Goal: Navigation & Orientation: Find specific page/section

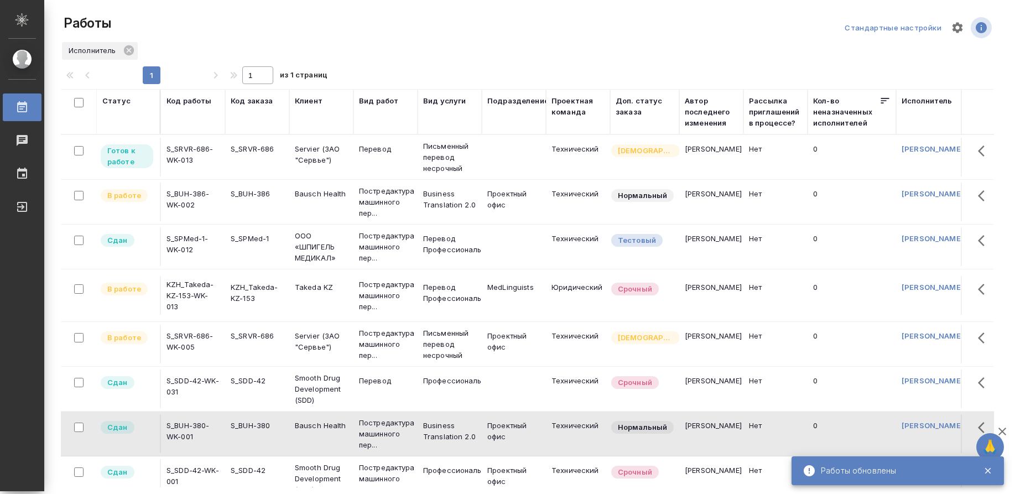
scroll to position [131, 0]
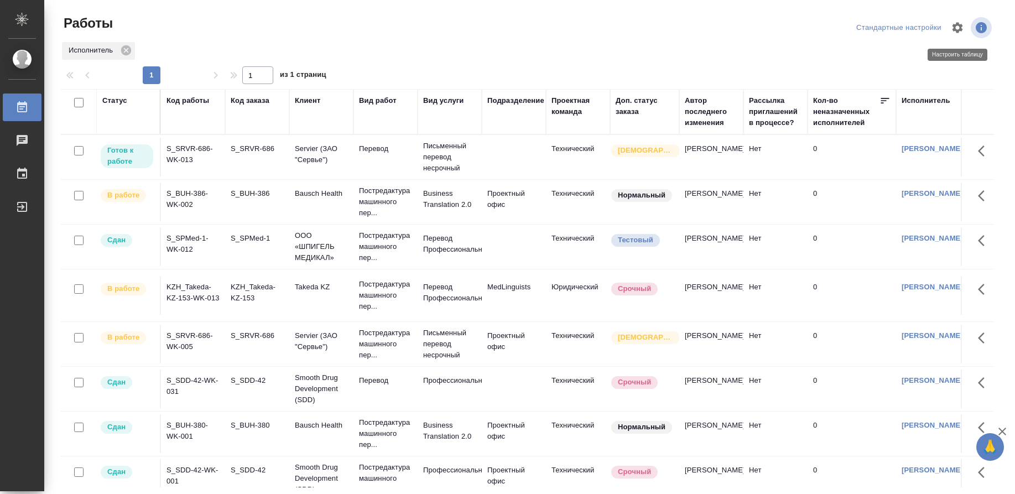
click at [957, 26] on icon "button" at bounding box center [957, 27] width 13 height 13
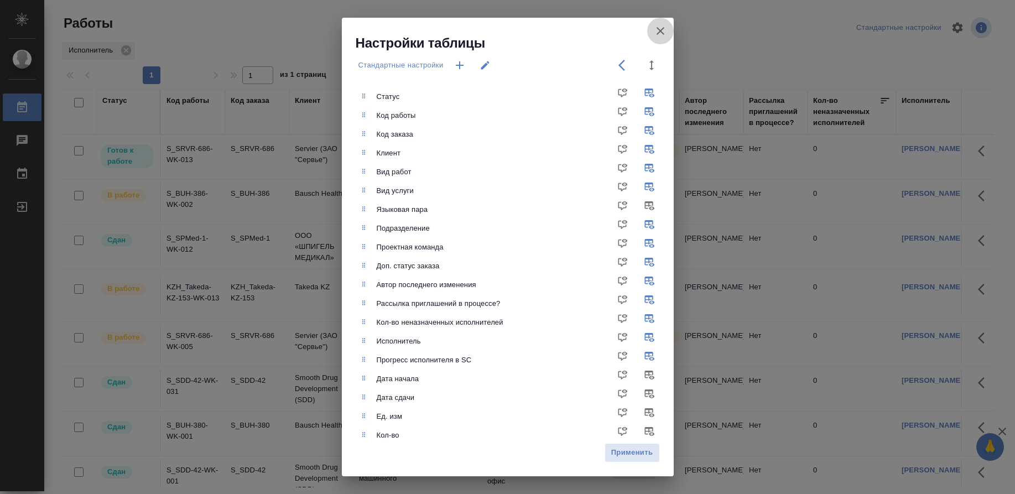
drag, startPoint x: 664, startPoint y: 32, endPoint x: 627, endPoint y: 37, distance: 37.9
click at [665, 32] on icon "button" at bounding box center [660, 30] width 13 height 13
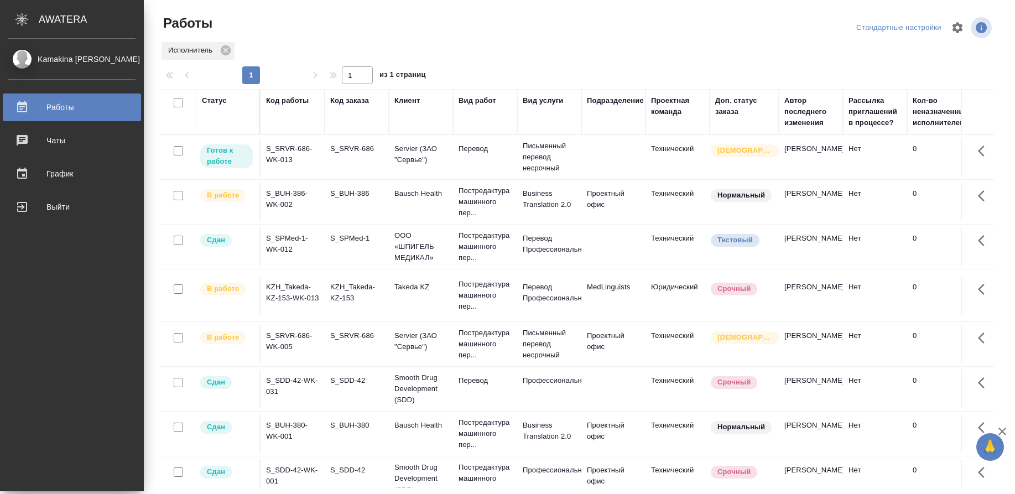
click at [22, 59] on div "Kamakina [PERSON_NAME]" at bounding box center [71, 59] width 127 height 12
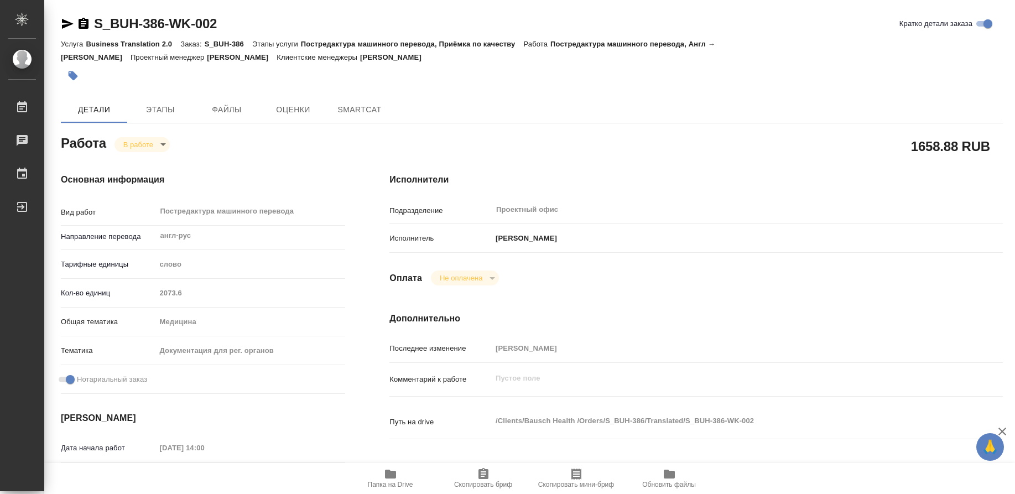
scroll to position [166, 0]
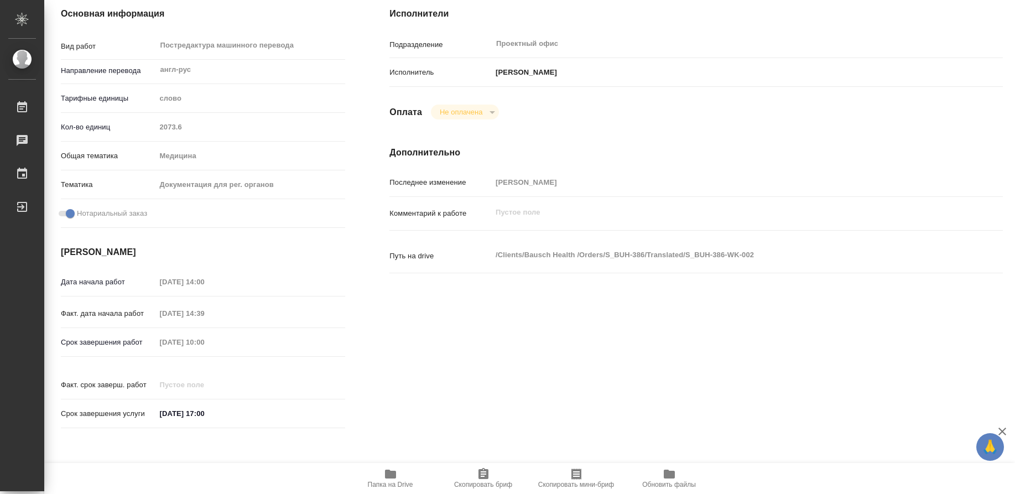
type textarea "x"
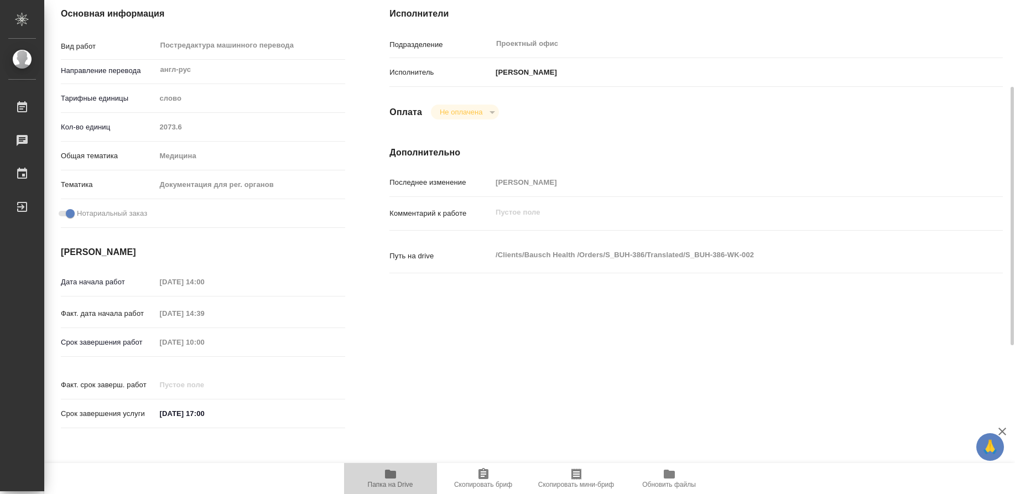
click at [388, 479] on icon "button" at bounding box center [390, 473] width 13 height 13
type textarea "x"
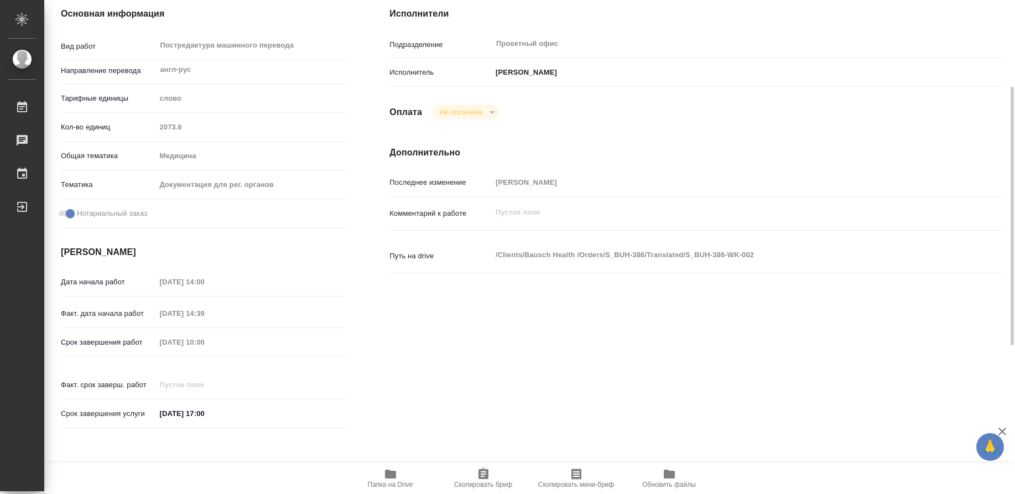
type textarea "x"
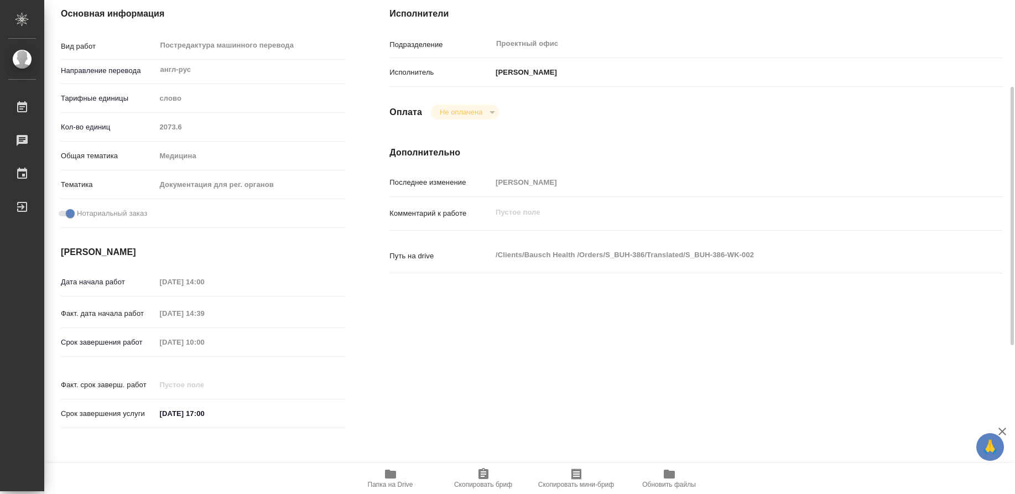
type textarea "x"
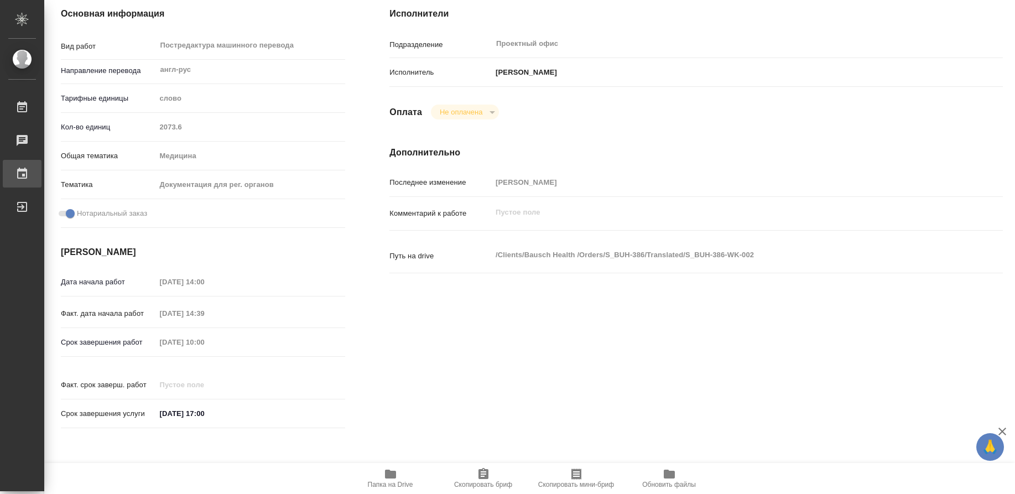
type textarea "x"
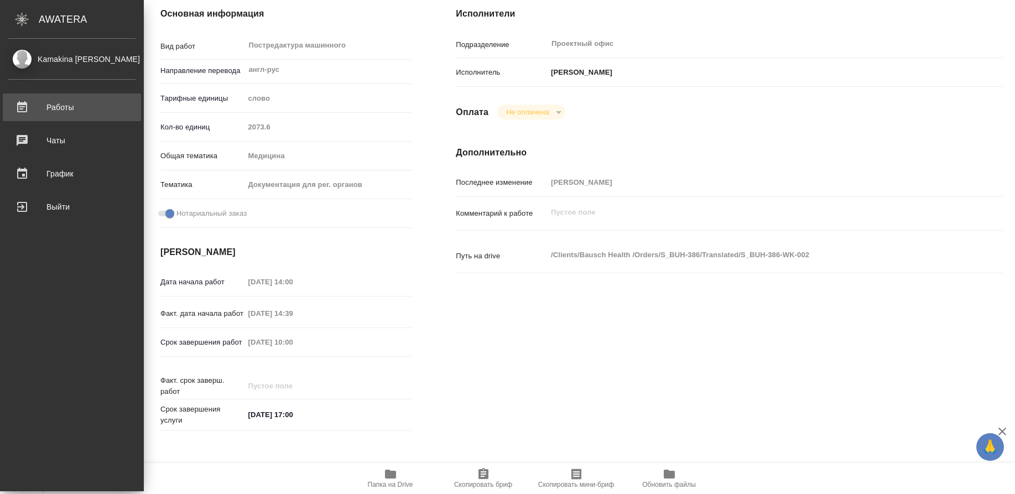
type textarea "x"
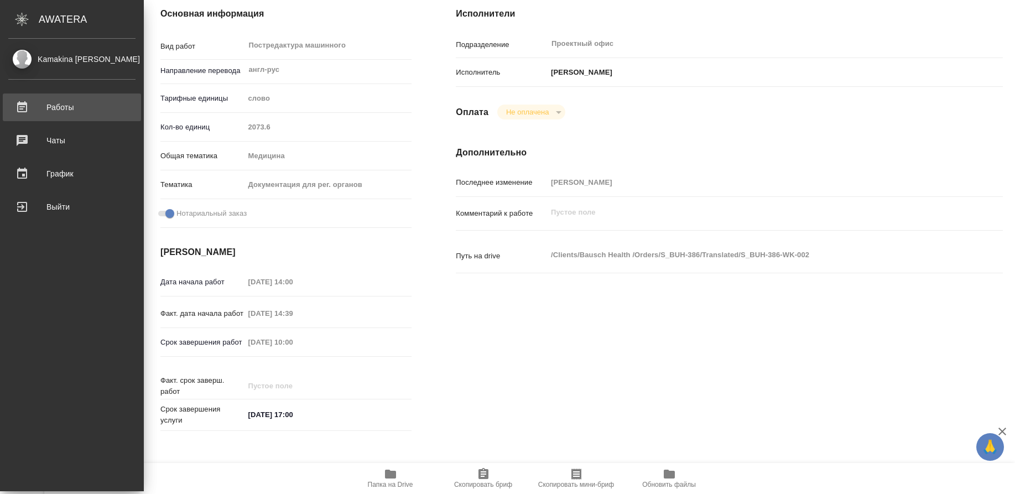
click at [32, 110] on div "Работы" at bounding box center [71, 107] width 127 height 17
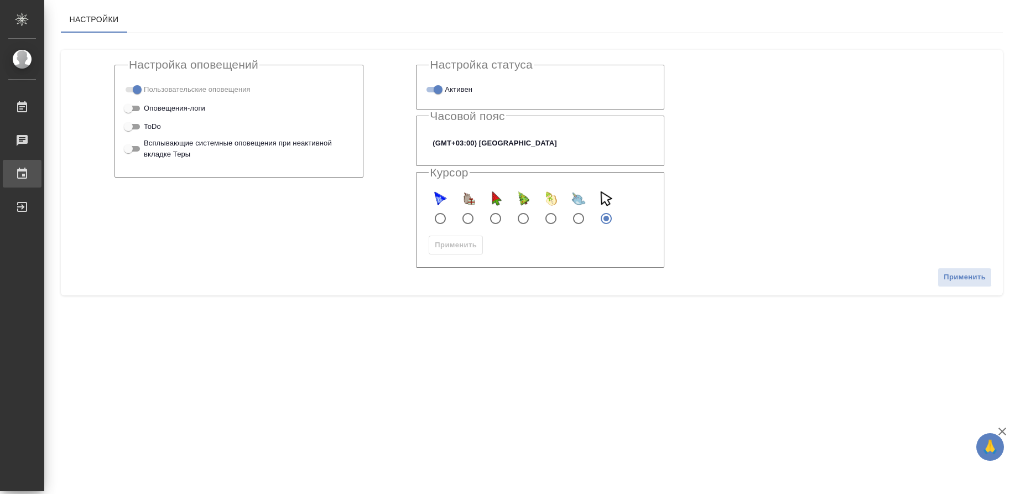
click at [22, 176] on div "График" at bounding box center [8, 173] width 28 height 17
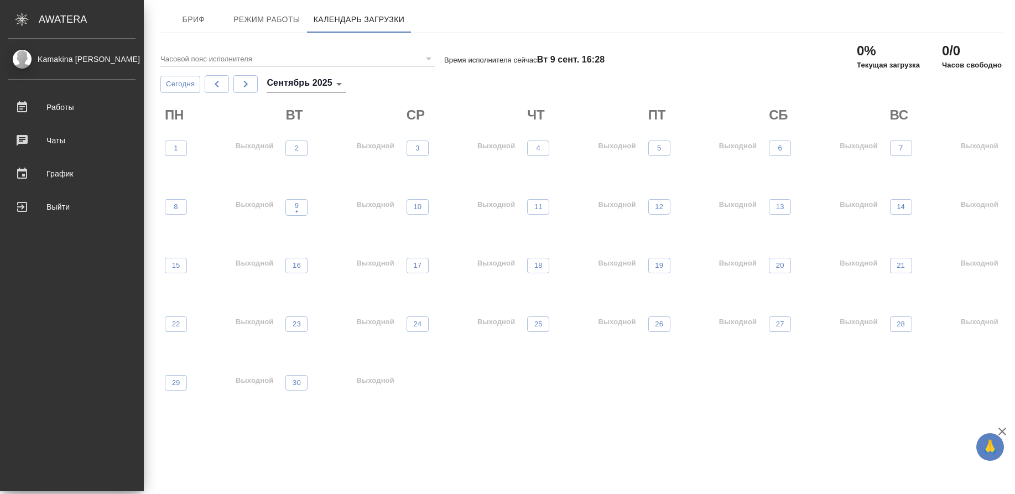
click at [52, 56] on div "Kamakina [PERSON_NAME]" at bounding box center [71, 59] width 127 height 12
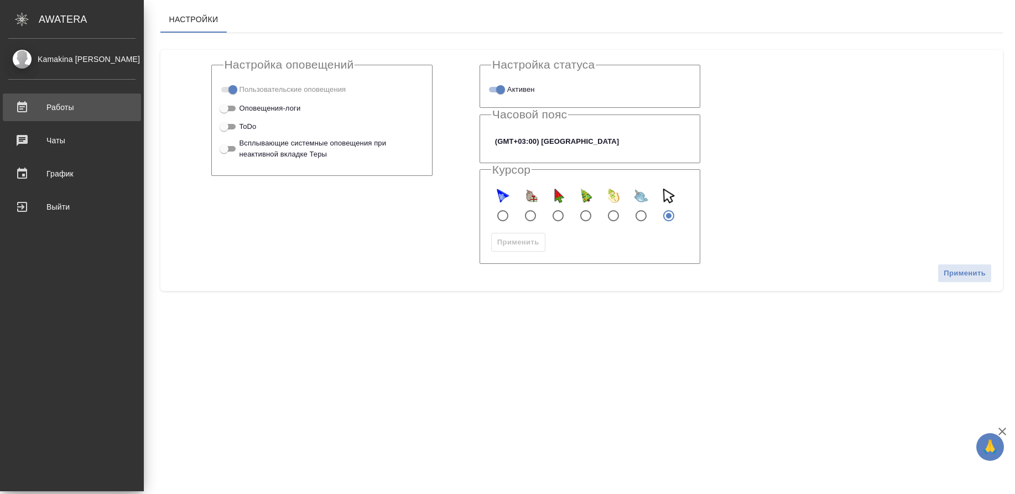
click at [29, 111] on div "Работы" at bounding box center [71, 107] width 127 height 17
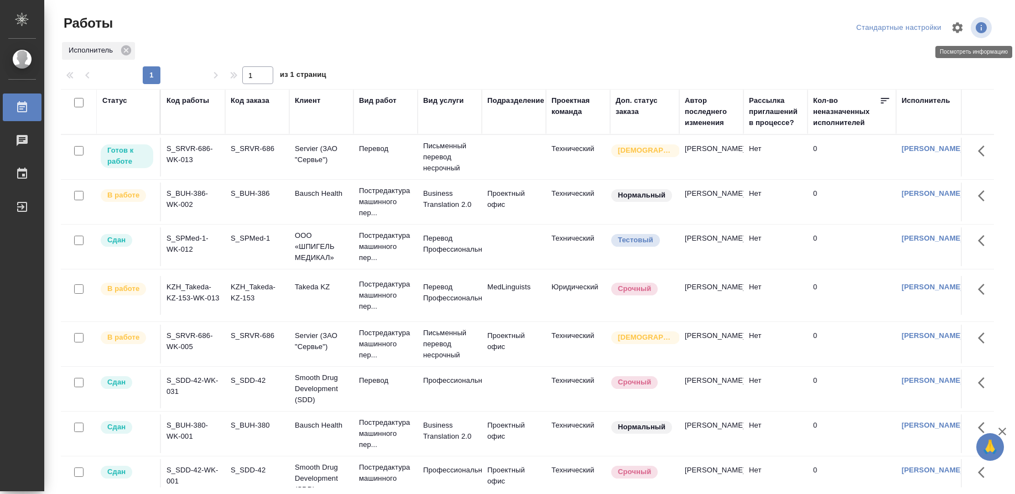
click at [983, 28] on icon "button" at bounding box center [981, 27] width 11 height 11
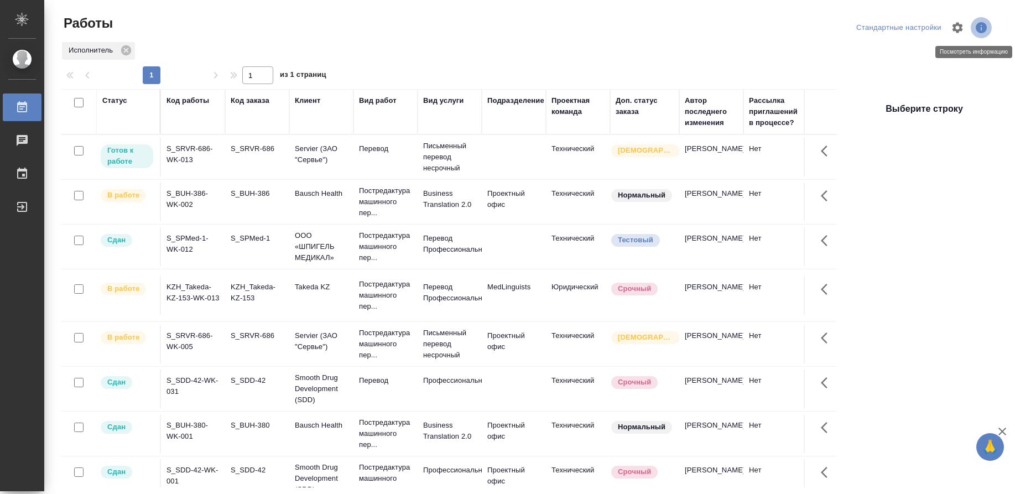
click at [983, 28] on icon "button" at bounding box center [981, 27] width 11 height 11
